Goal: Information Seeking & Learning: Learn about a topic

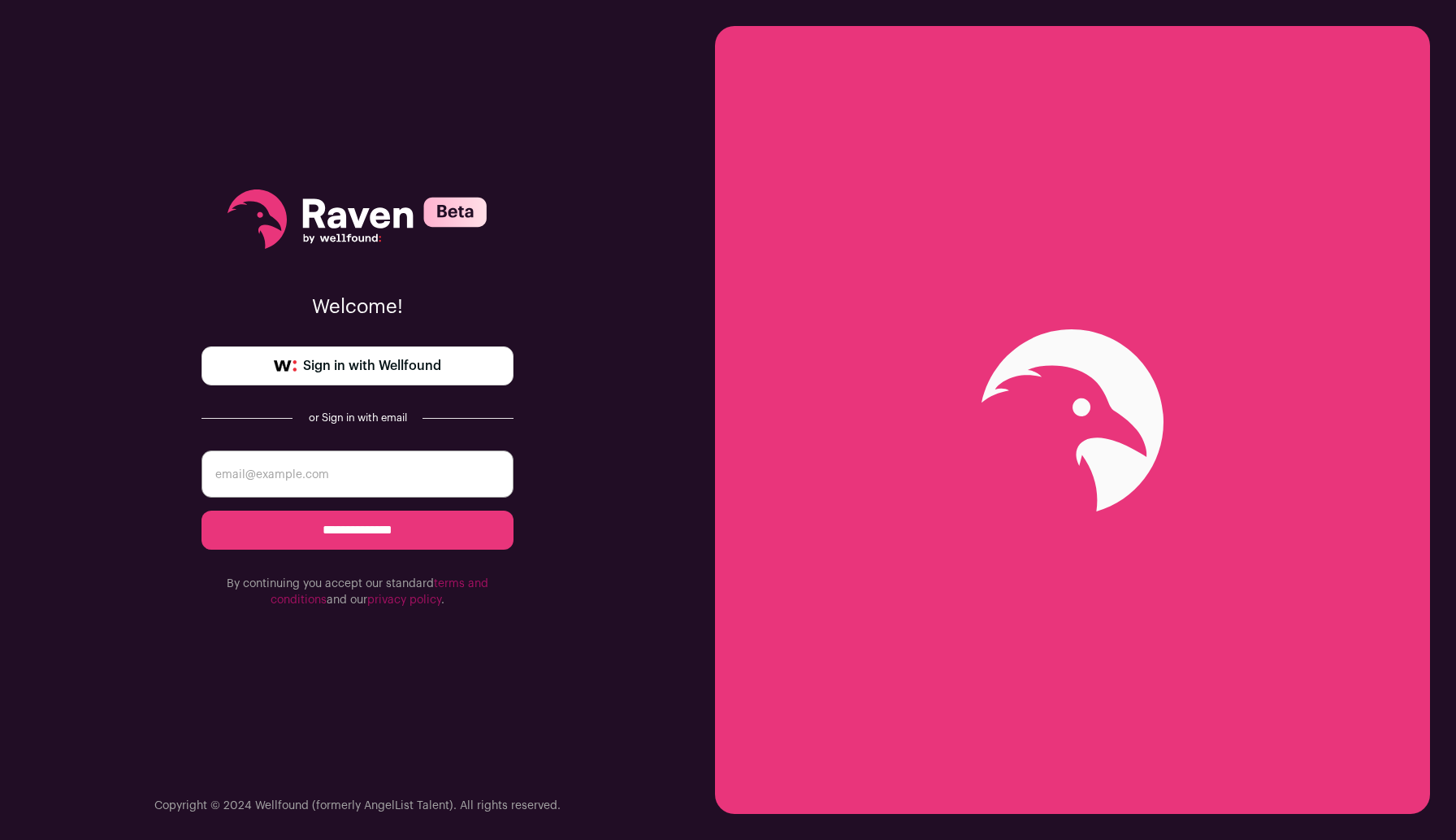
click at [428, 375] on span "Sign in with Wellfound" at bounding box center [371, 366] width 138 height 20
click at [406, 464] on input "email" at bounding box center [357, 474] width 312 height 47
type input "saikiran177@gmail.com"
click at [398, 526] on input "**********" at bounding box center [357, 530] width 312 height 39
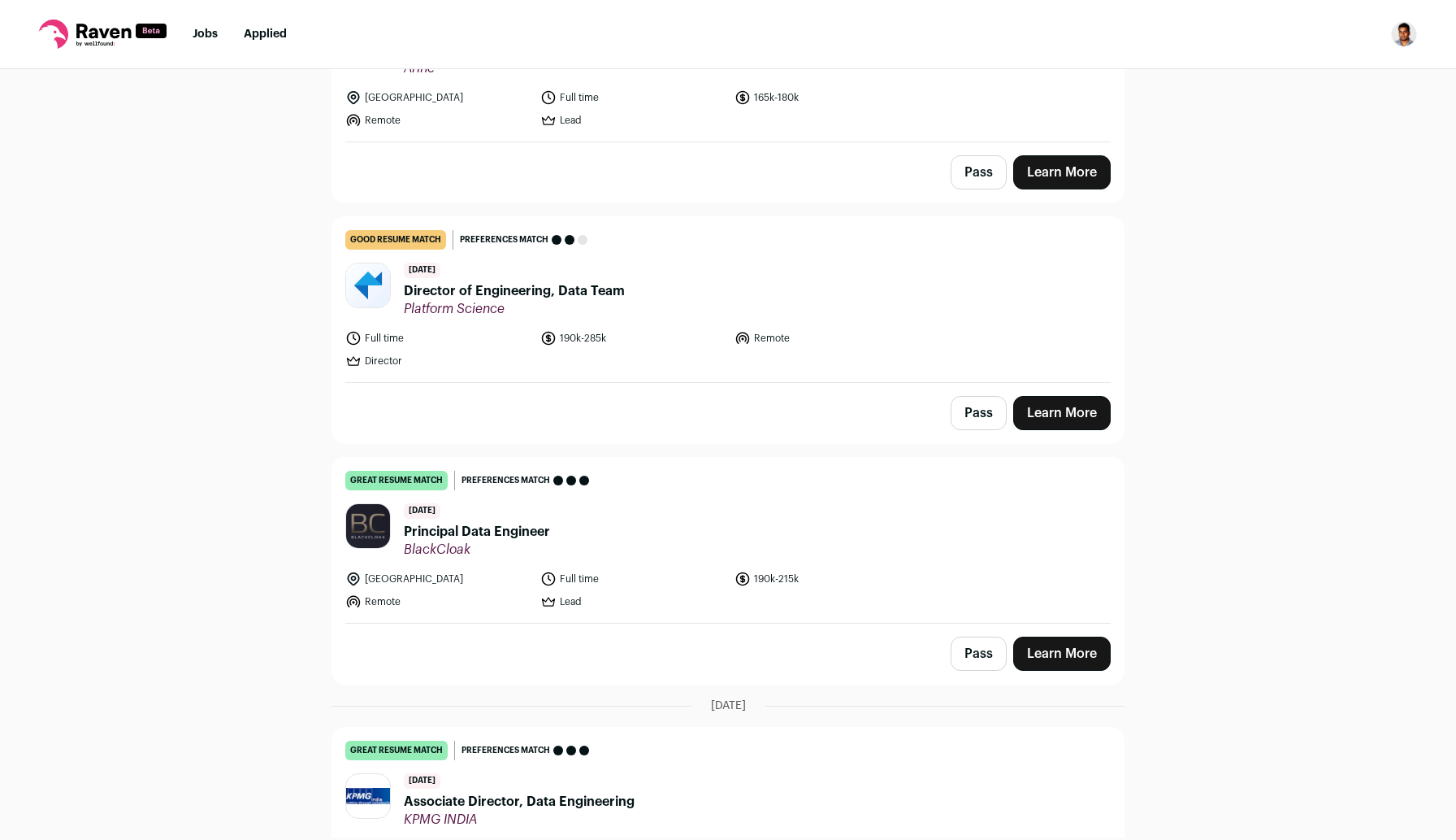
scroll to position [424, 0]
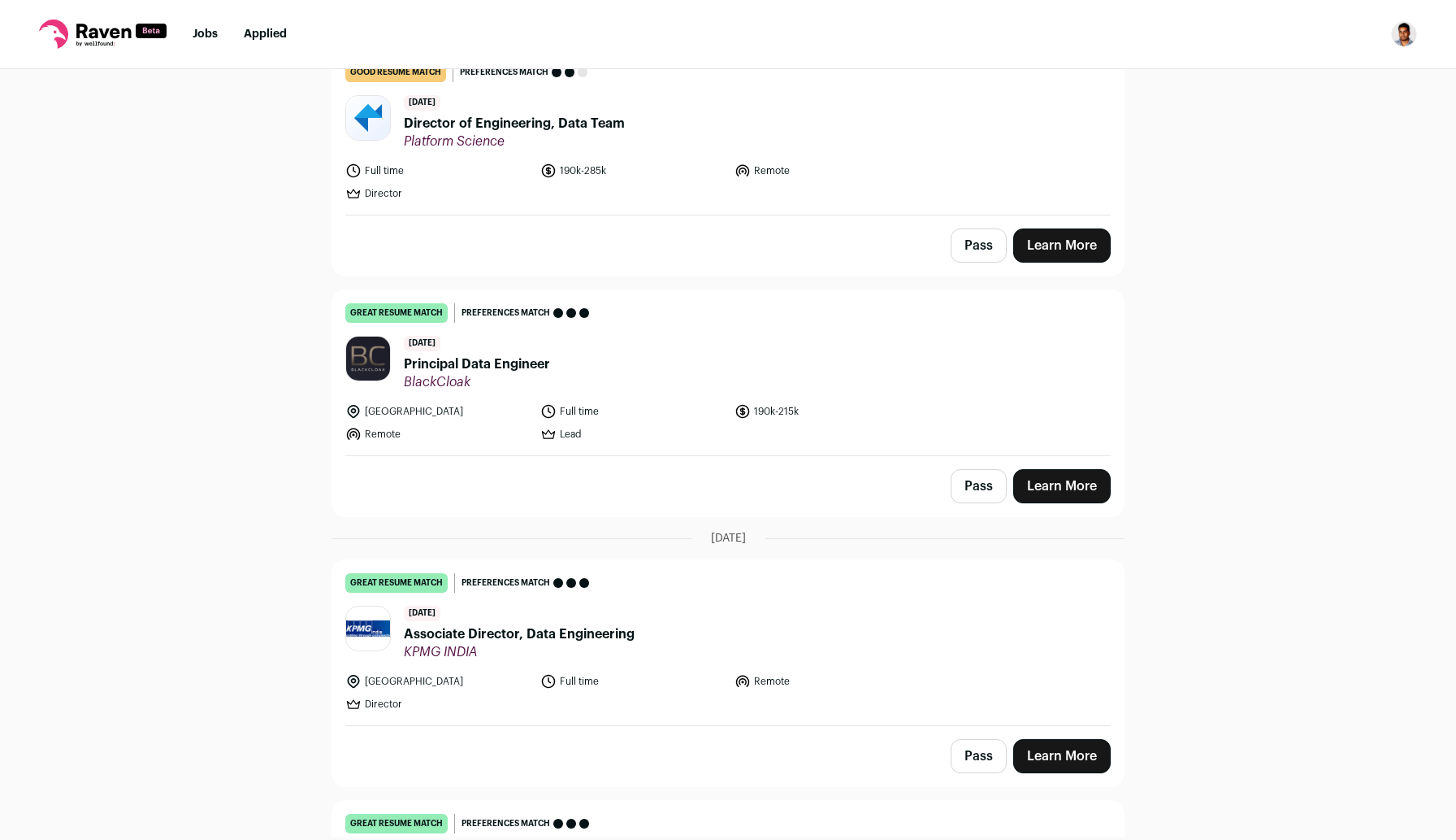
click at [503, 365] on span "Principal Data Engineer" at bounding box center [477, 364] width 146 height 20
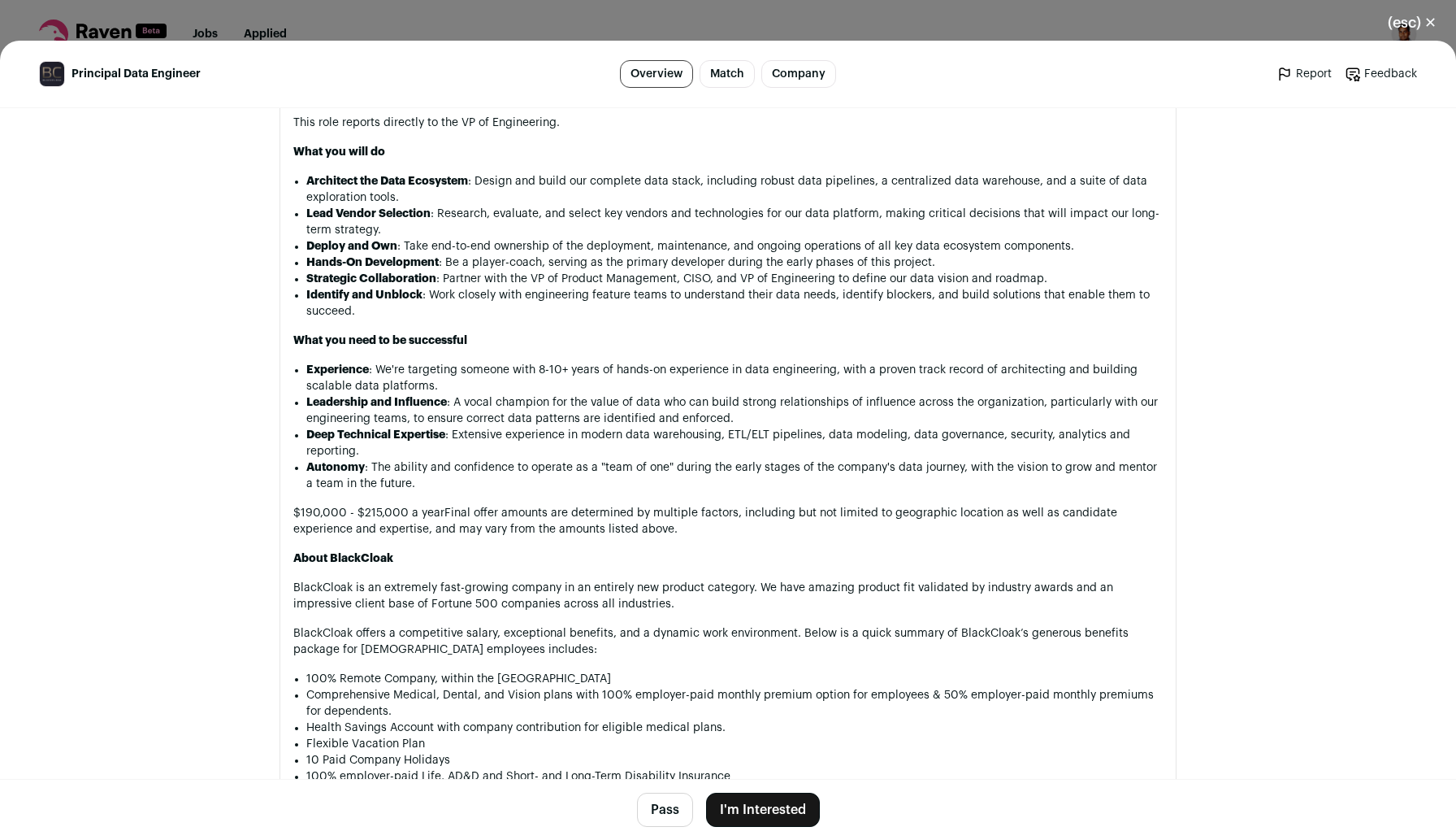
scroll to position [936, 0]
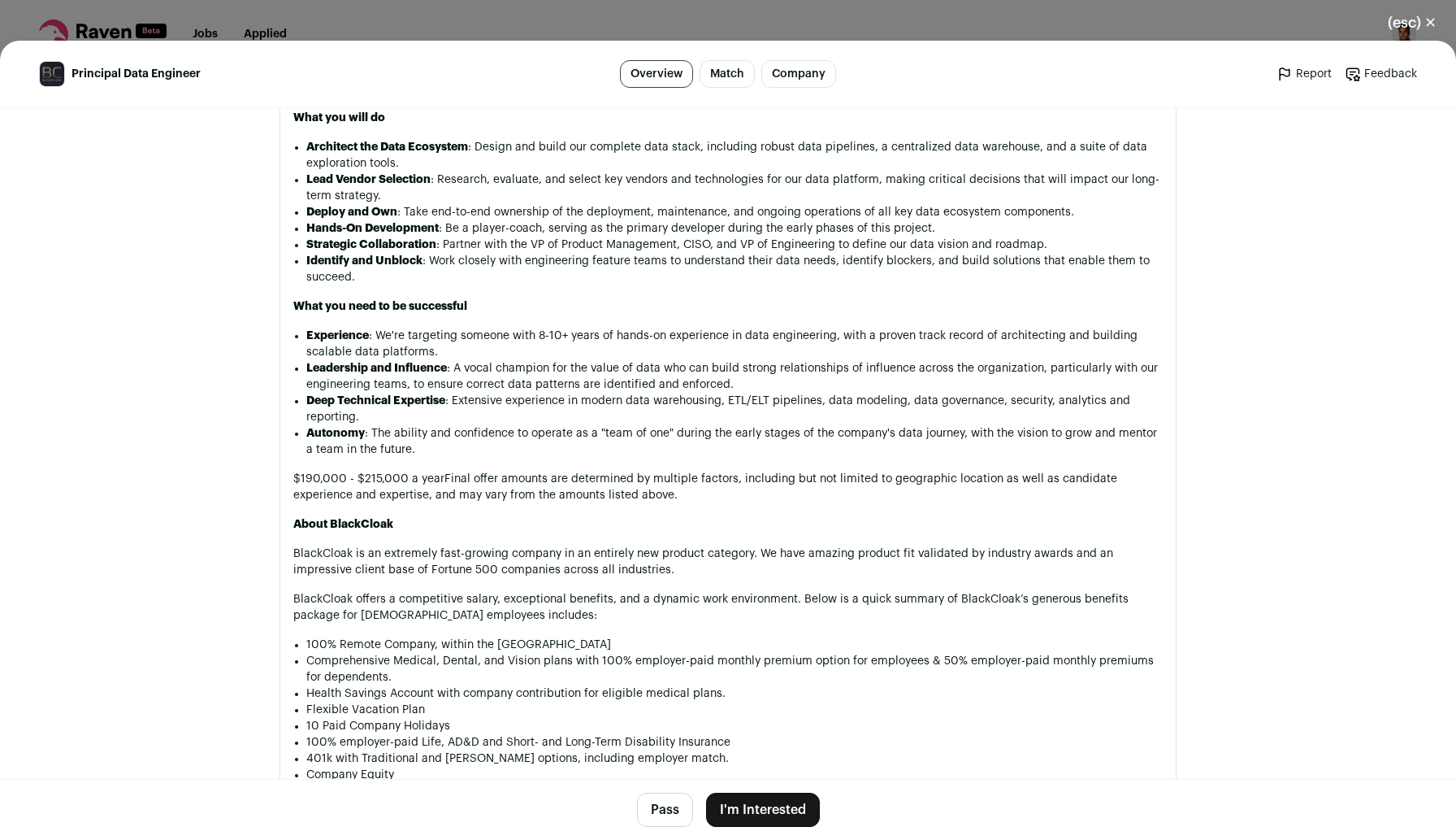
click at [606, 651] on p "100% Remote Company, within the USA" at bounding box center [735, 645] width 857 height 16
click at [896, 666] on p "Comprehensive Medical, Dental, and Vision plans with 100% employer-paid monthly…" at bounding box center [735, 669] width 857 height 33
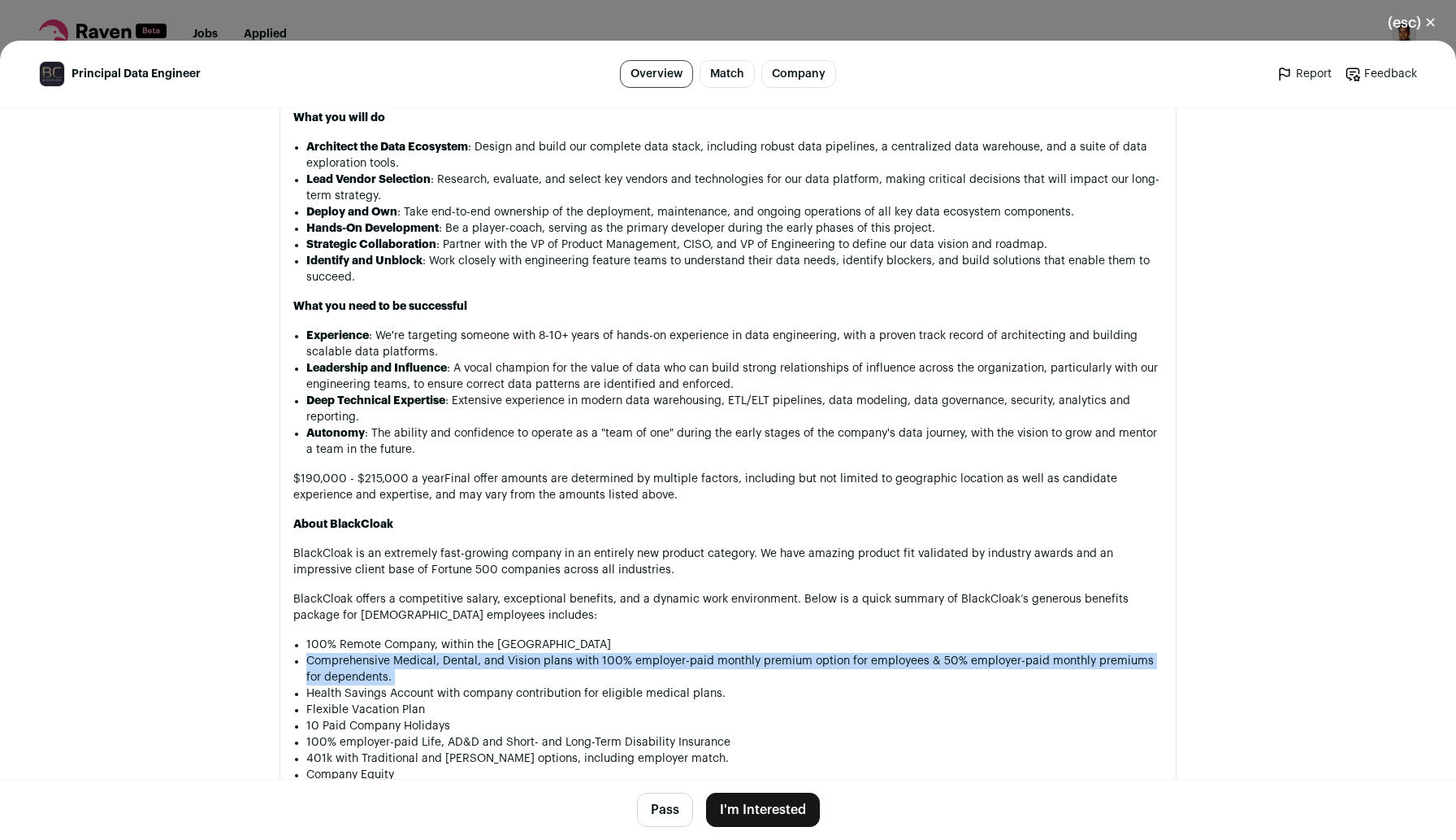
click at [896, 666] on p "Comprehensive Medical, Dental, and Vision plans with 100% employer-paid monthly…" at bounding box center [735, 669] width 857 height 33
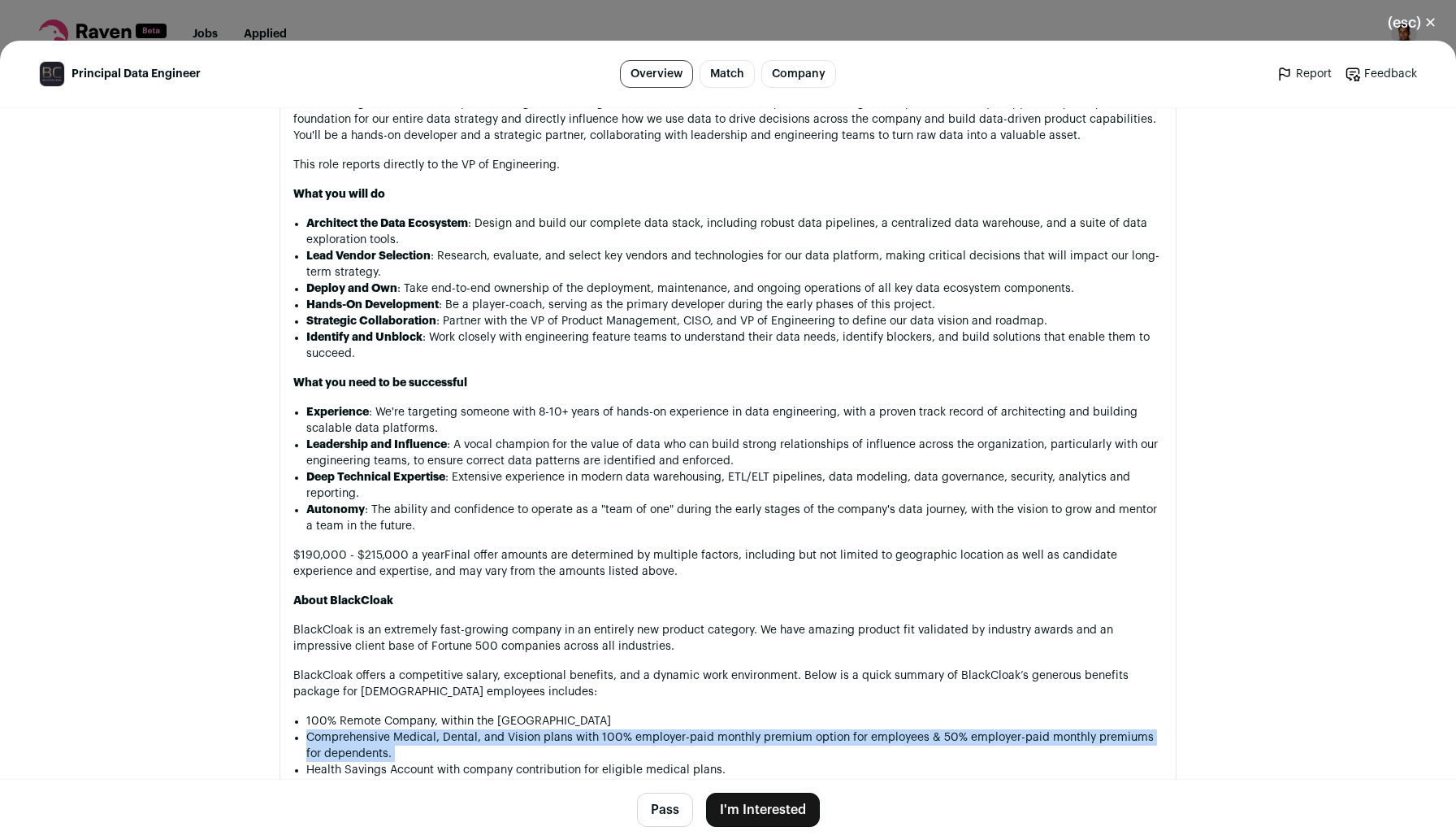
scroll to position [910, 0]
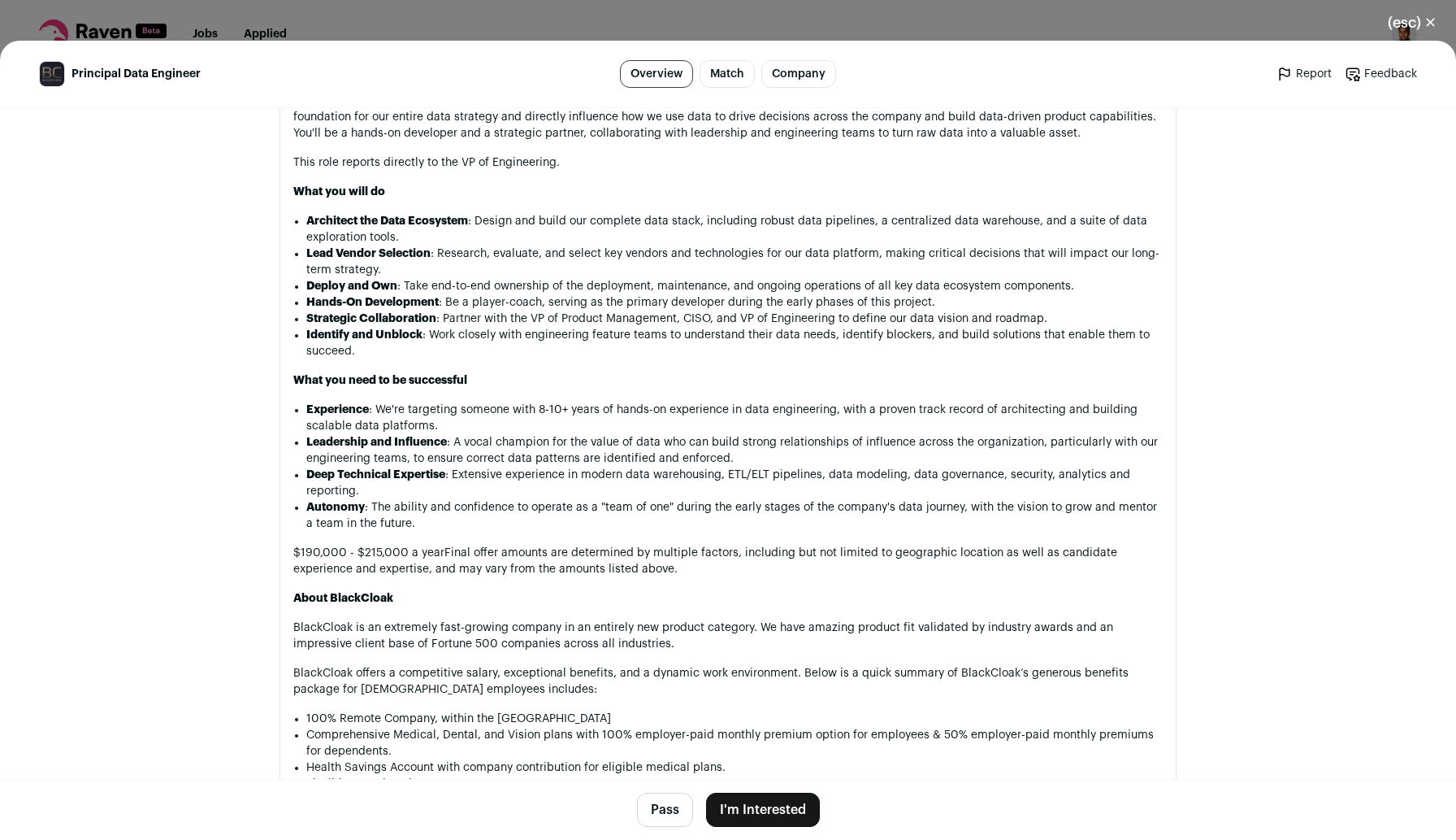
click at [548, 38] on div "(esc) ✕ Principal Data Engineer Overview Match Company Report Feedback Report F…" at bounding box center [728, 420] width 1456 height 840
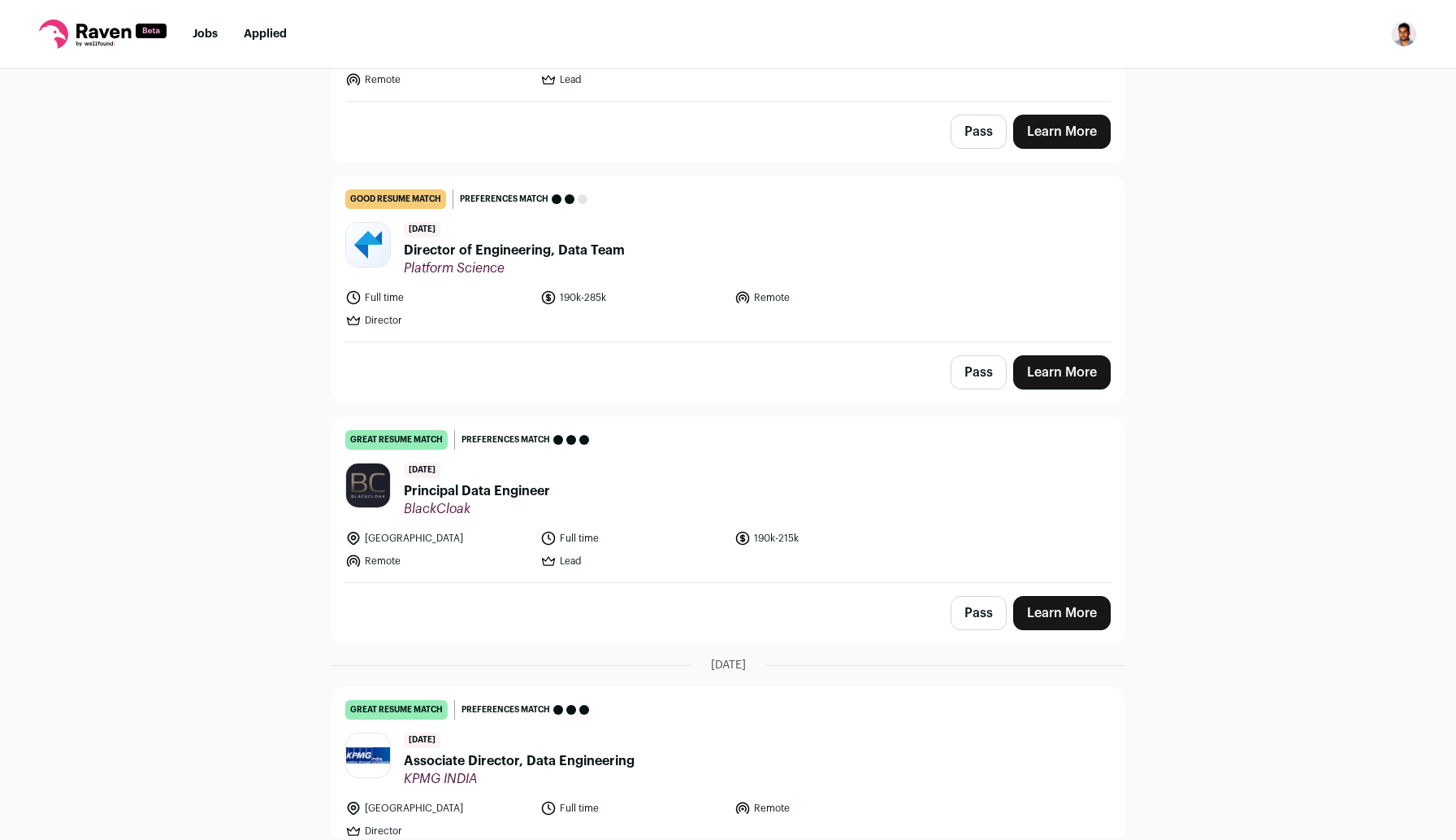
scroll to position [0, 0]
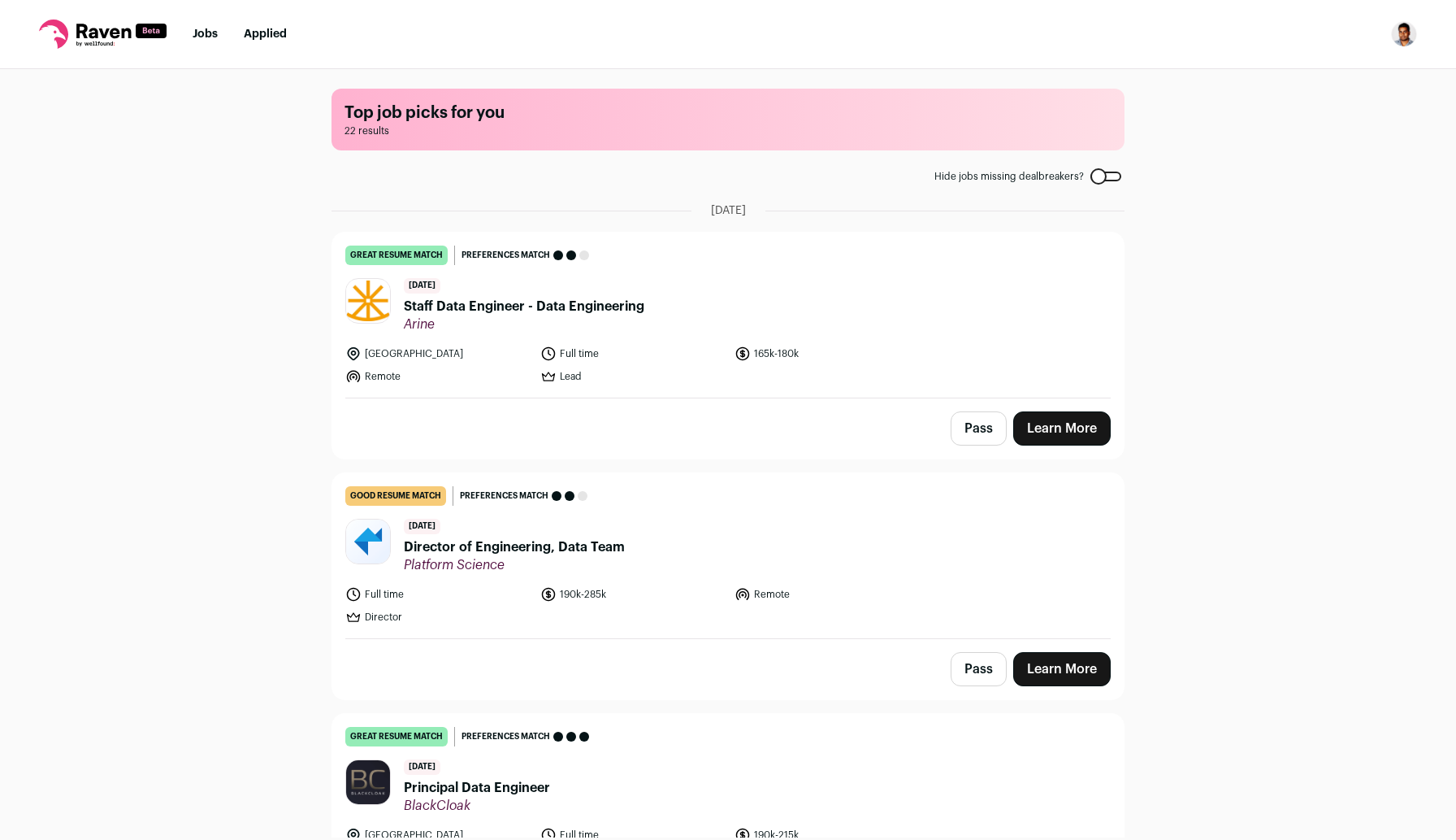
click at [486, 304] on span "Staff Data Engineer - Data Engineering" at bounding box center [524, 306] width 241 height 20
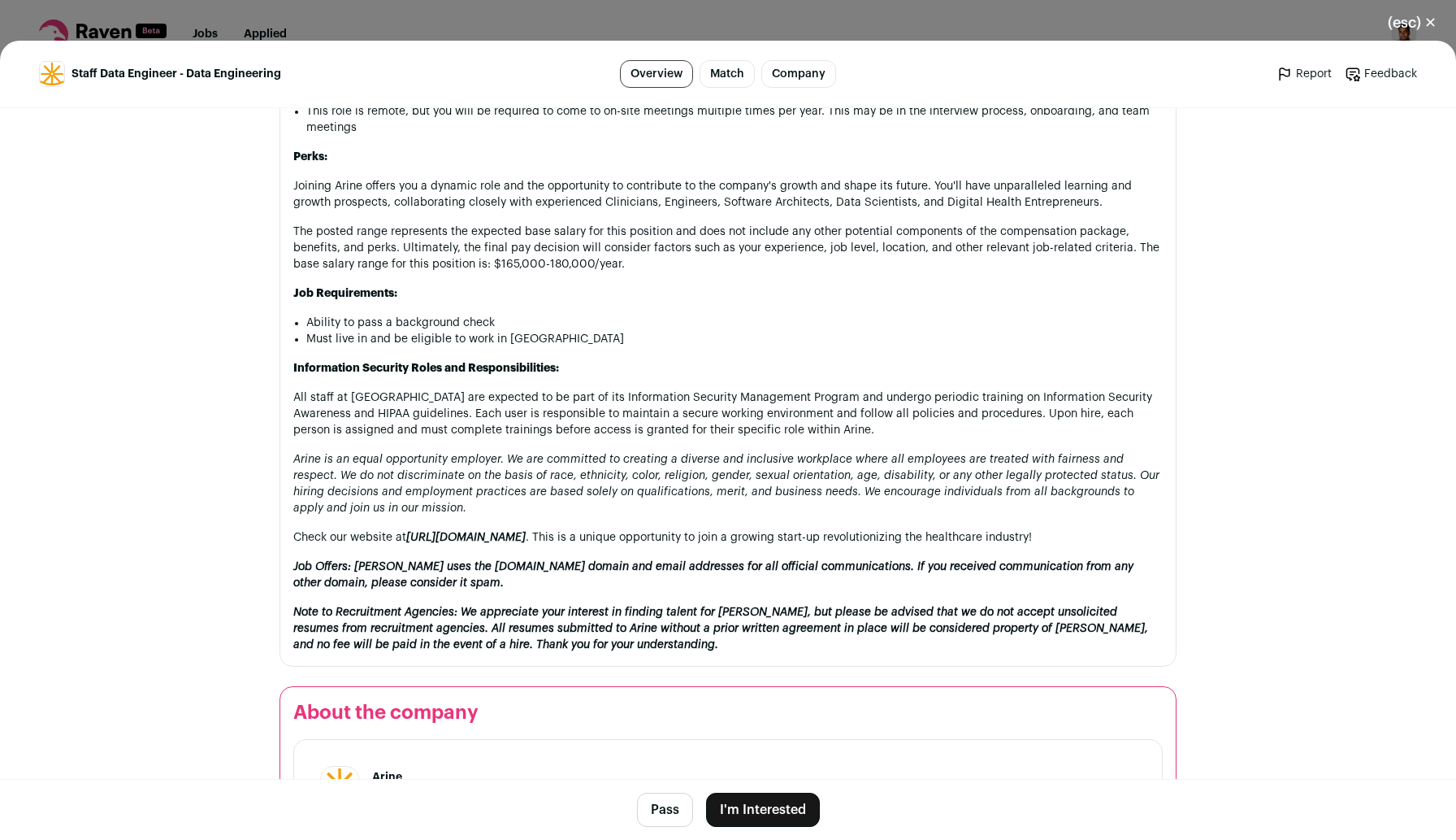
scroll to position [2069, 0]
